Goal: Task Accomplishment & Management: Manage account settings

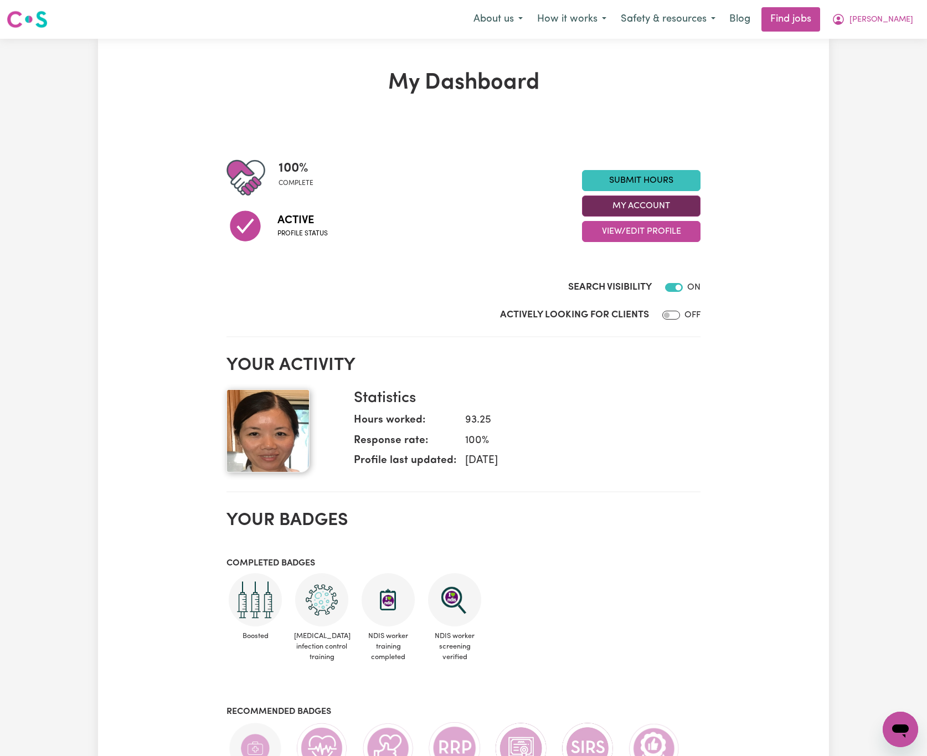
click at [675, 206] on button "My Account" at bounding box center [641, 205] width 118 height 21
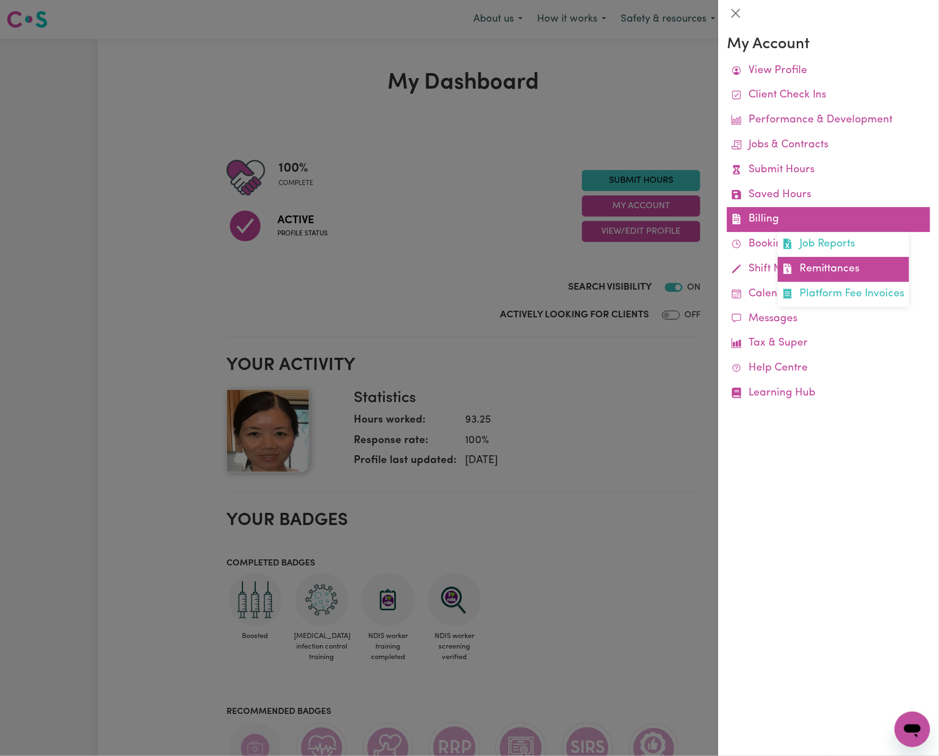
click at [811, 272] on link "Remittances" at bounding box center [843, 269] width 131 height 25
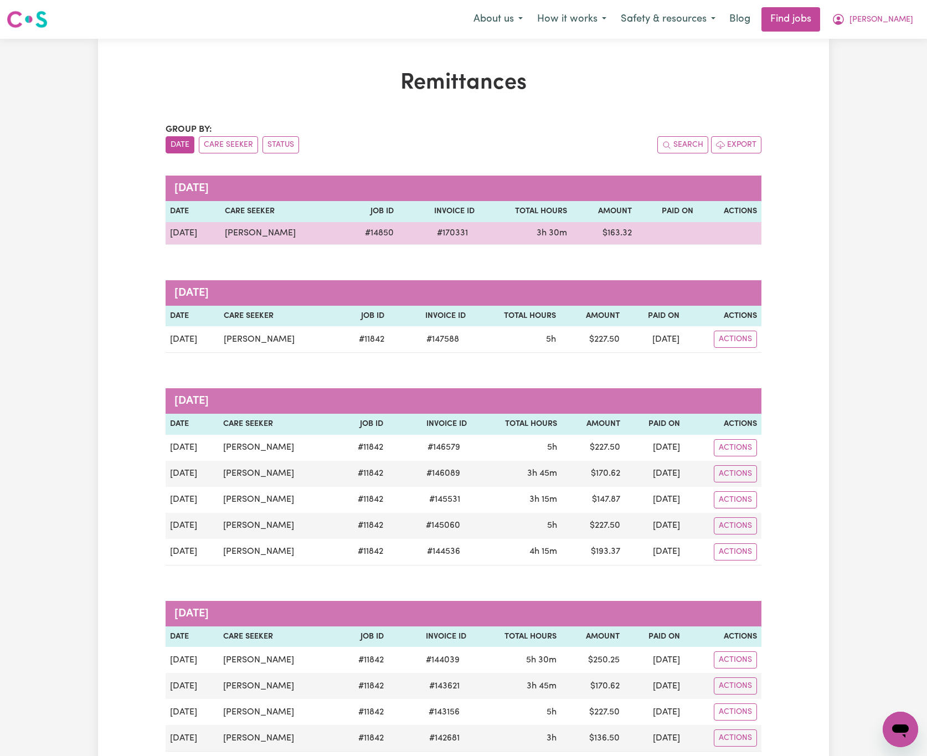
drag, startPoint x: 292, startPoint y: 230, endPoint x: 201, endPoint y: 229, distance: 91.4
click at [201, 229] on tr "[DATE] [PERSON_NAME] # 14850 # 170331 3h 30m $ 163.32" at bounding box center [464, 233] width 596 height 23
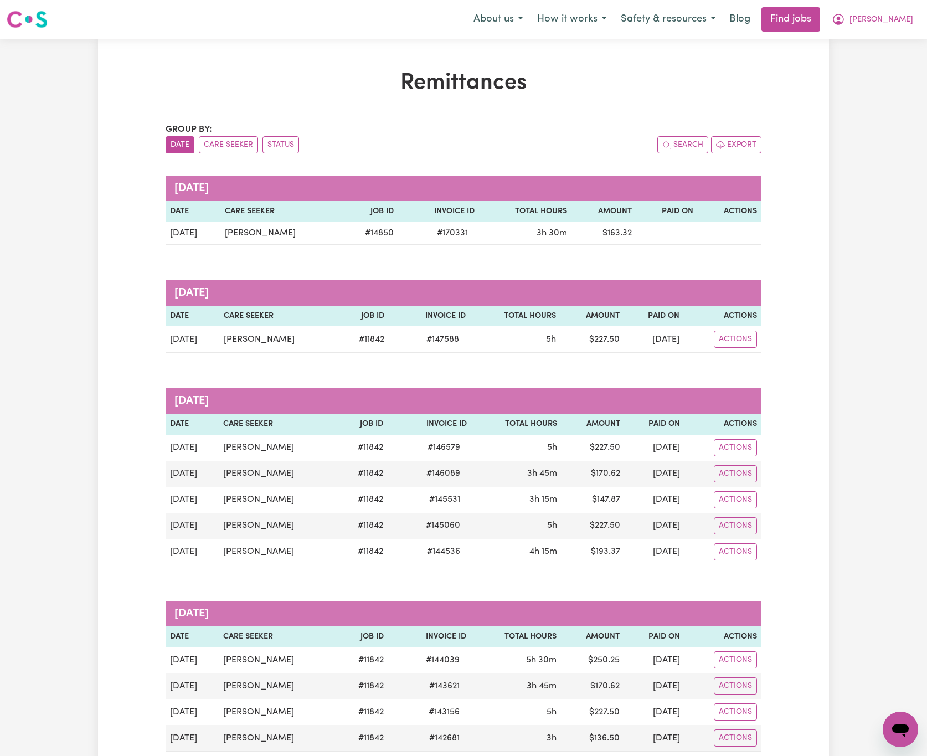
copy tr "[PERSON_NAME]"
click at [901, 17] on span "[PERSON_NAME]" at bounding box center [881, 20] width 64 height 12
click at [895, 90] on link "Logout" at bounding box center [875, 84] width 87 height 21
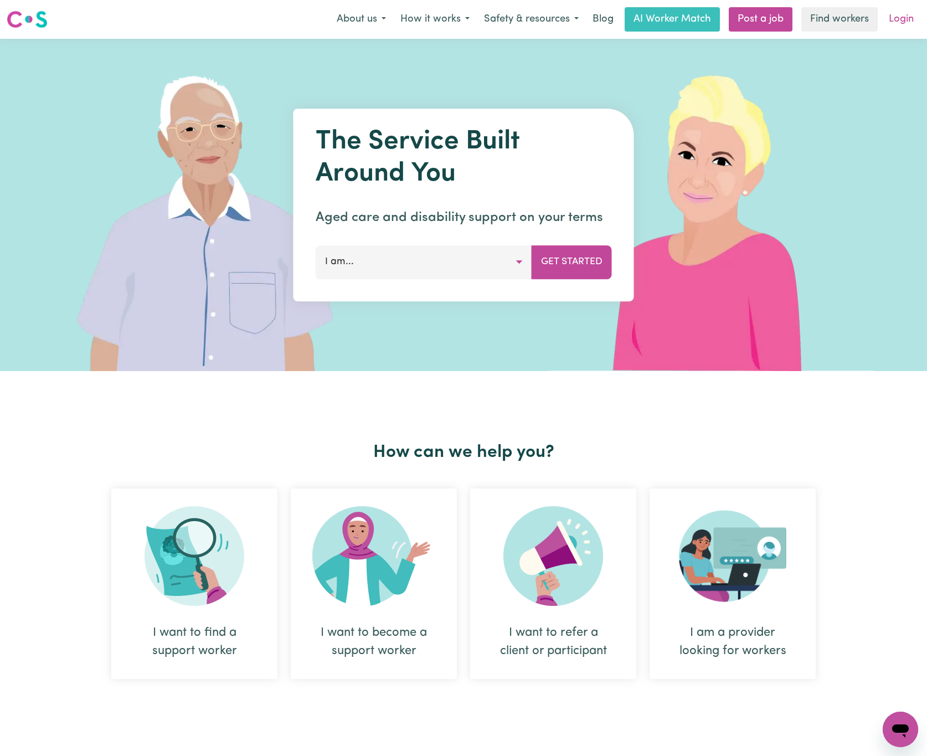
click at [907, 7] on link "Login" at bounding box center [901, 19] width 38 height 24
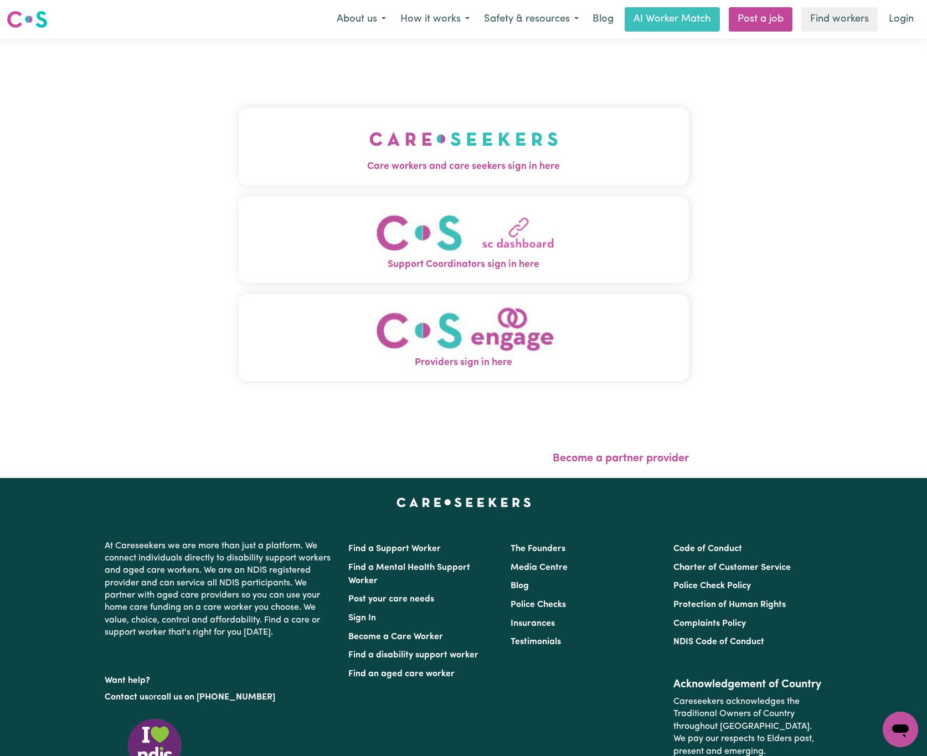
click at [373, 150] on img "Care workers and care seekers sign in here" at bounding box center [463, 138] width 189 height 41
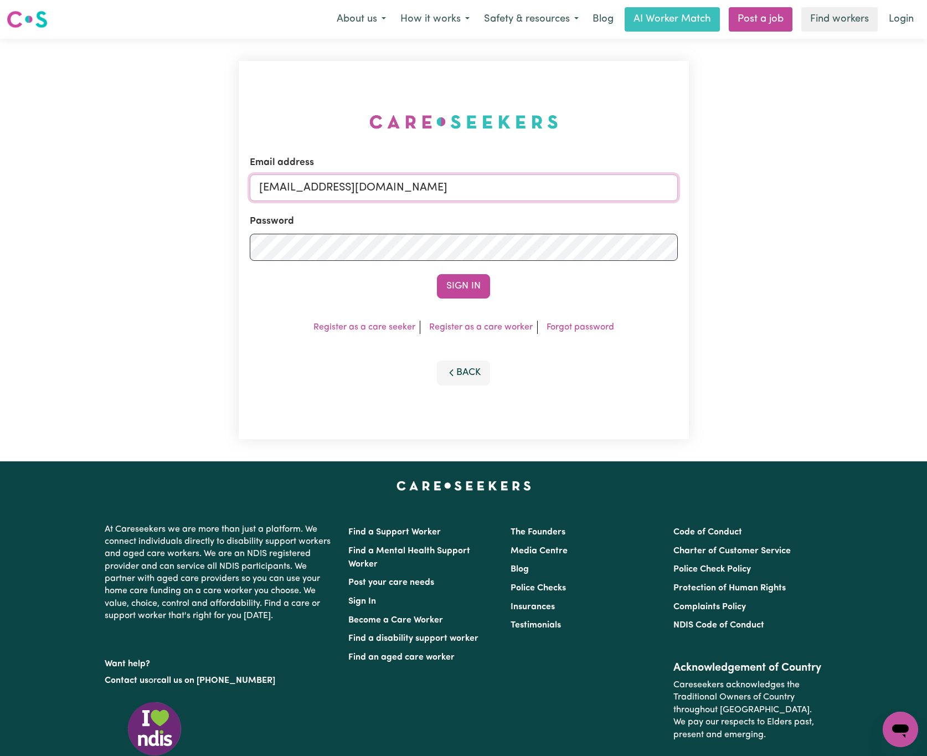
drag, startPoint x: 314, startPoint y: 185, endPoint x: 720, endPoint y: 185, distance: 405.3
click at [720, 185] on div "Email address [EMAIL_ADDRESS][DOMAIN_NAME] Password Sign In Register as a care …" at bounding box center [463, 250] width 927 height 422
paste input "IrenePapandreouALC"
type input "[EMAIL_ADDRESS][DOMAIN_NAME]"
click at [437, 274] on button "Sign In" at bounding box center [463, 286] width 53 height 24
